Goal: Transaction & Acquisition: Purchase product/service

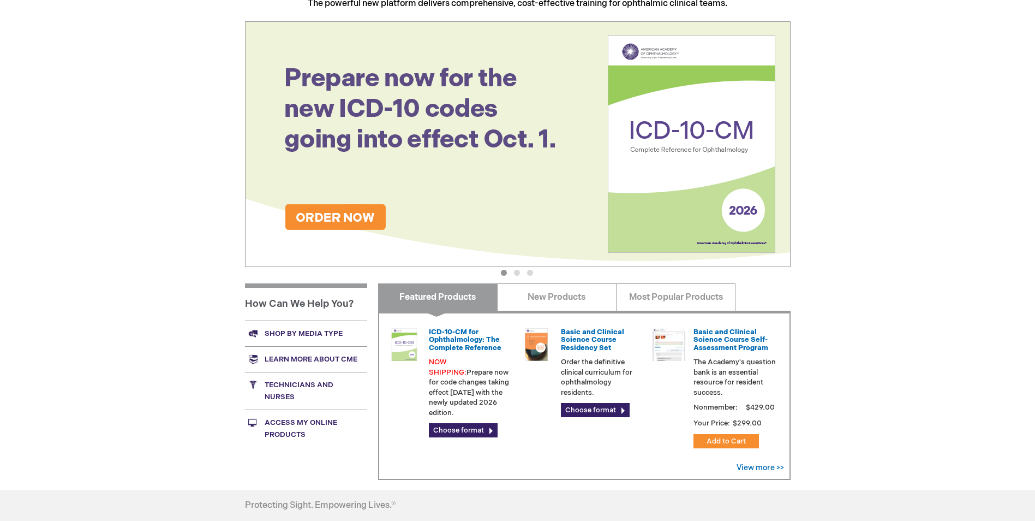
scroll to position [164, 0]
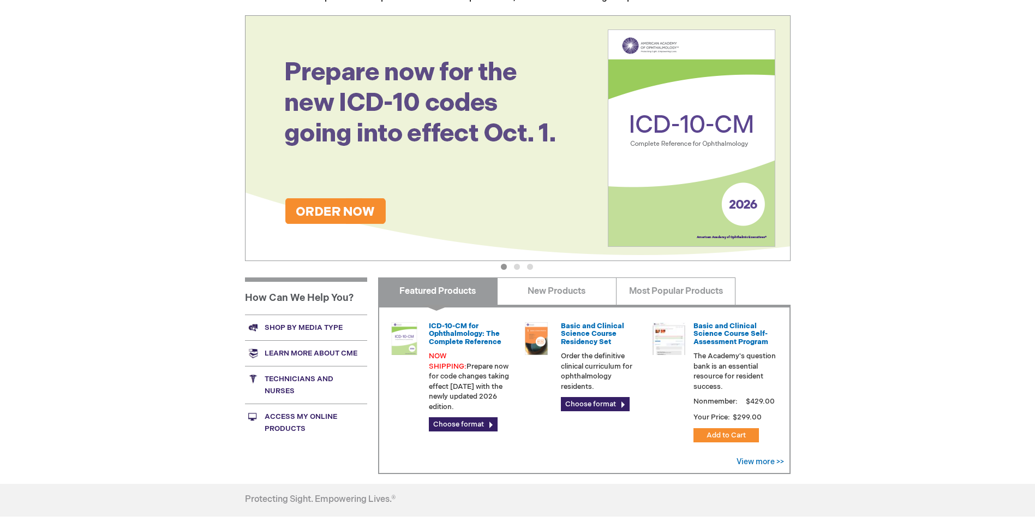
click at [289, 326] on link "Shop by media type" at bounding box center [306, 327] width 122 height 26
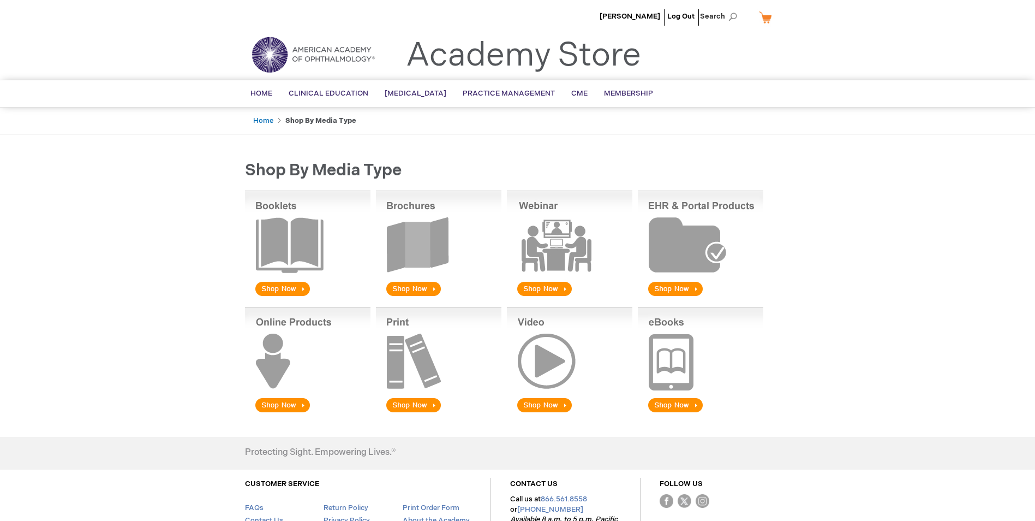
click at [419, 289] on img at bounding box center [439, 244] width 126 height 108
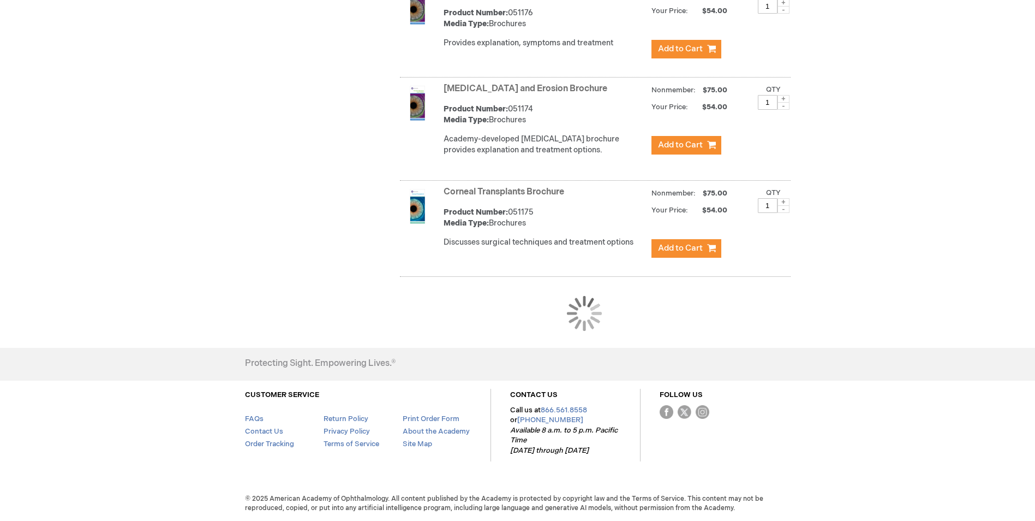
scroll to position [983, 0]
